Goal: Information Seeking & Learning: Understand process/instructions

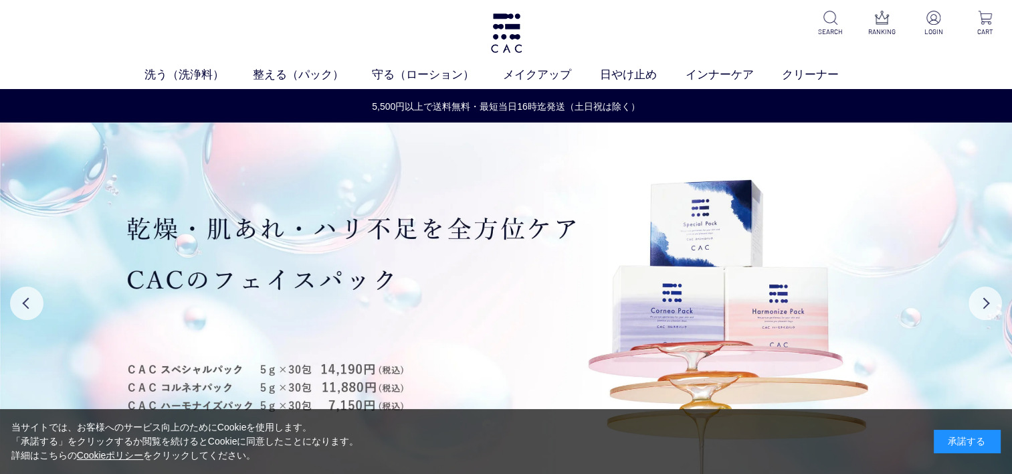
click at [961, 452] on div "承諾する" at bounding box center [967, 440] width 67 height 23
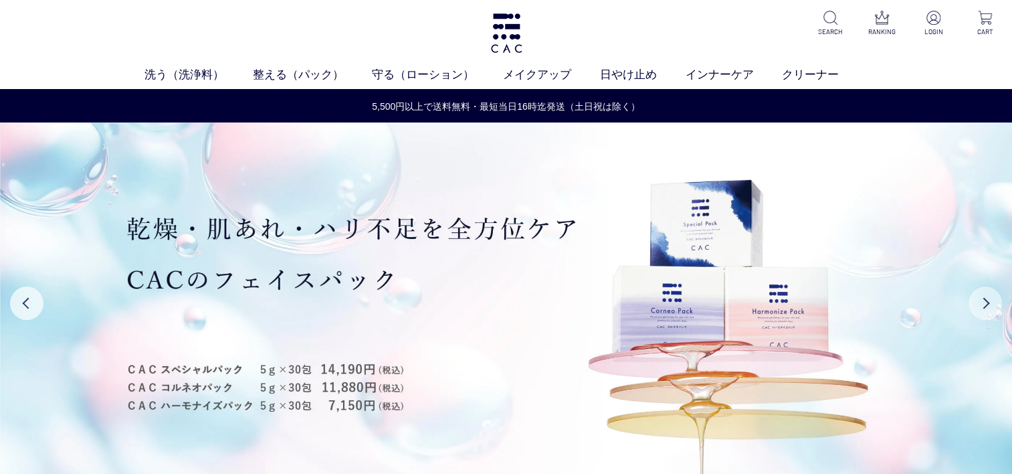
click at [975, 298] on button "Next" at bounding box center [985, 302] width 33 height 33
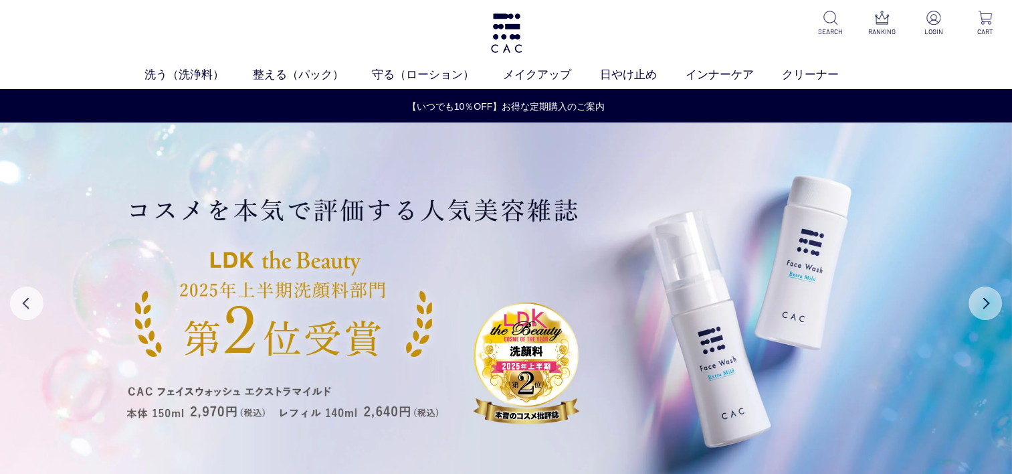
scroll to position [134, 0]
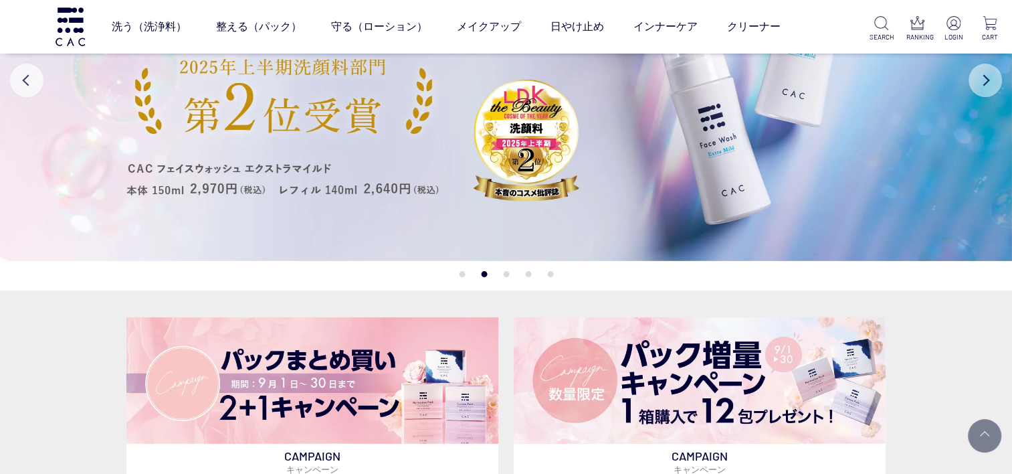
click at [981, 80] on button "Next" at bounding box center [985, 80] width 33 height 33
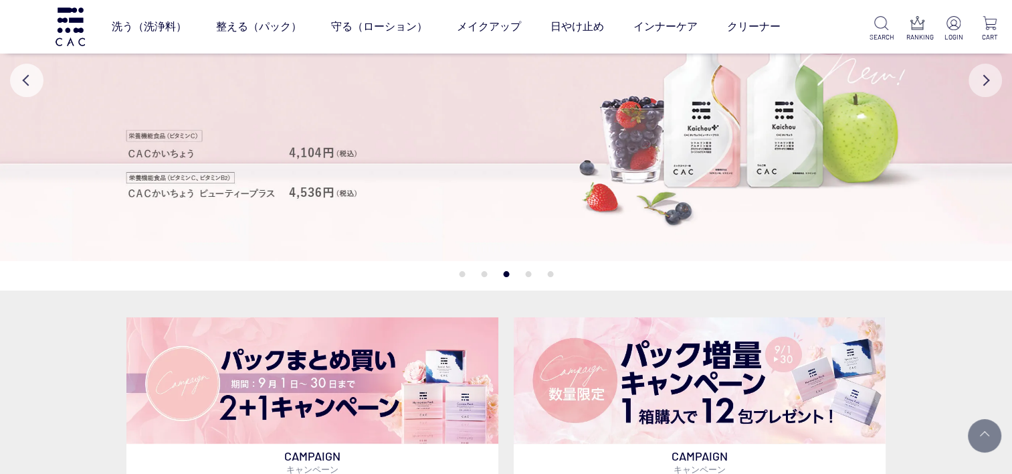
click at [981, 80] on button "Next" at bounding box center [985, 80] width 33 height 33
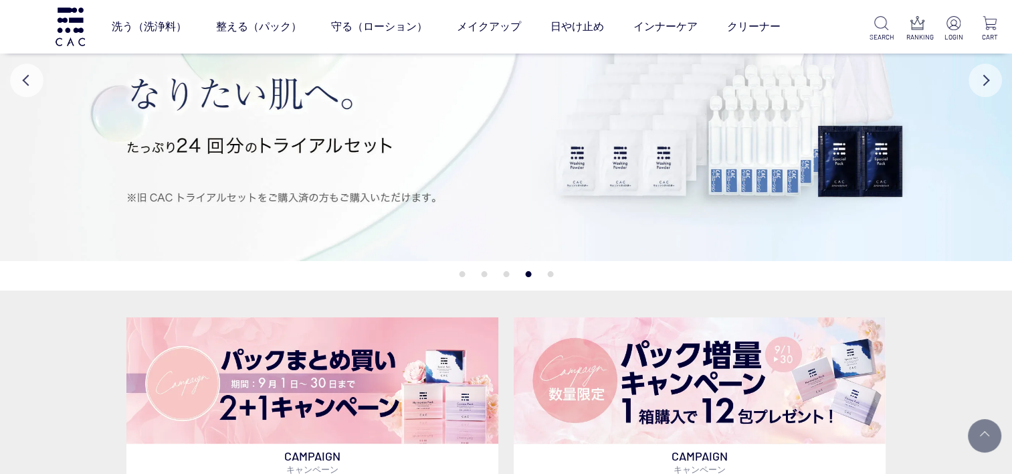
click at [981, 80] on button "Next" at bounding box center [985, 80] width 33 height 33
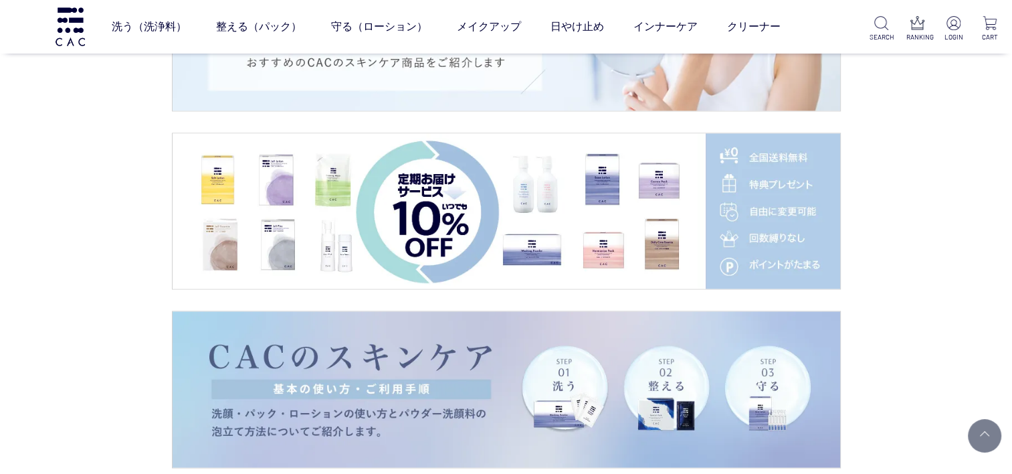
scroll to position [2074, 0]
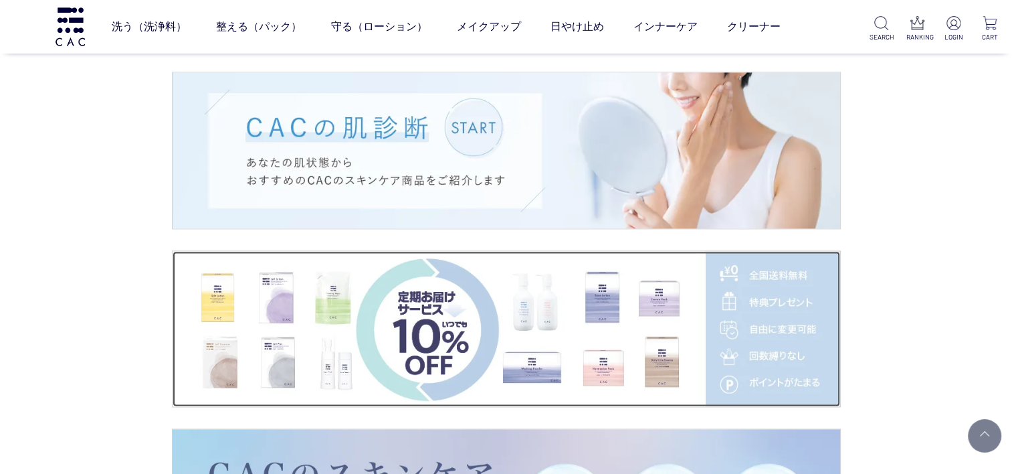
click at [516, 317] on img at bounding box center [507, 329] width 668 height 156
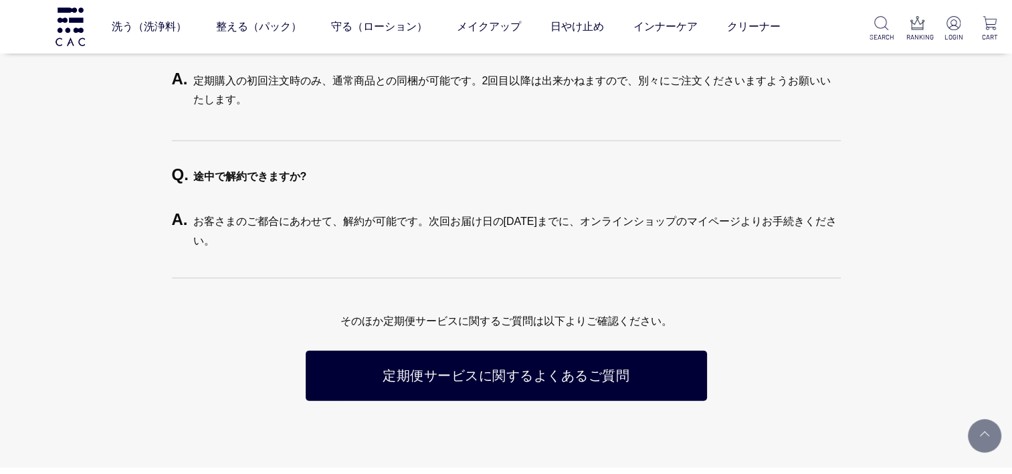
scroll to position [3211, 0]
